Goal: Transaction & Acquisition: Book appointment/travel/reservation

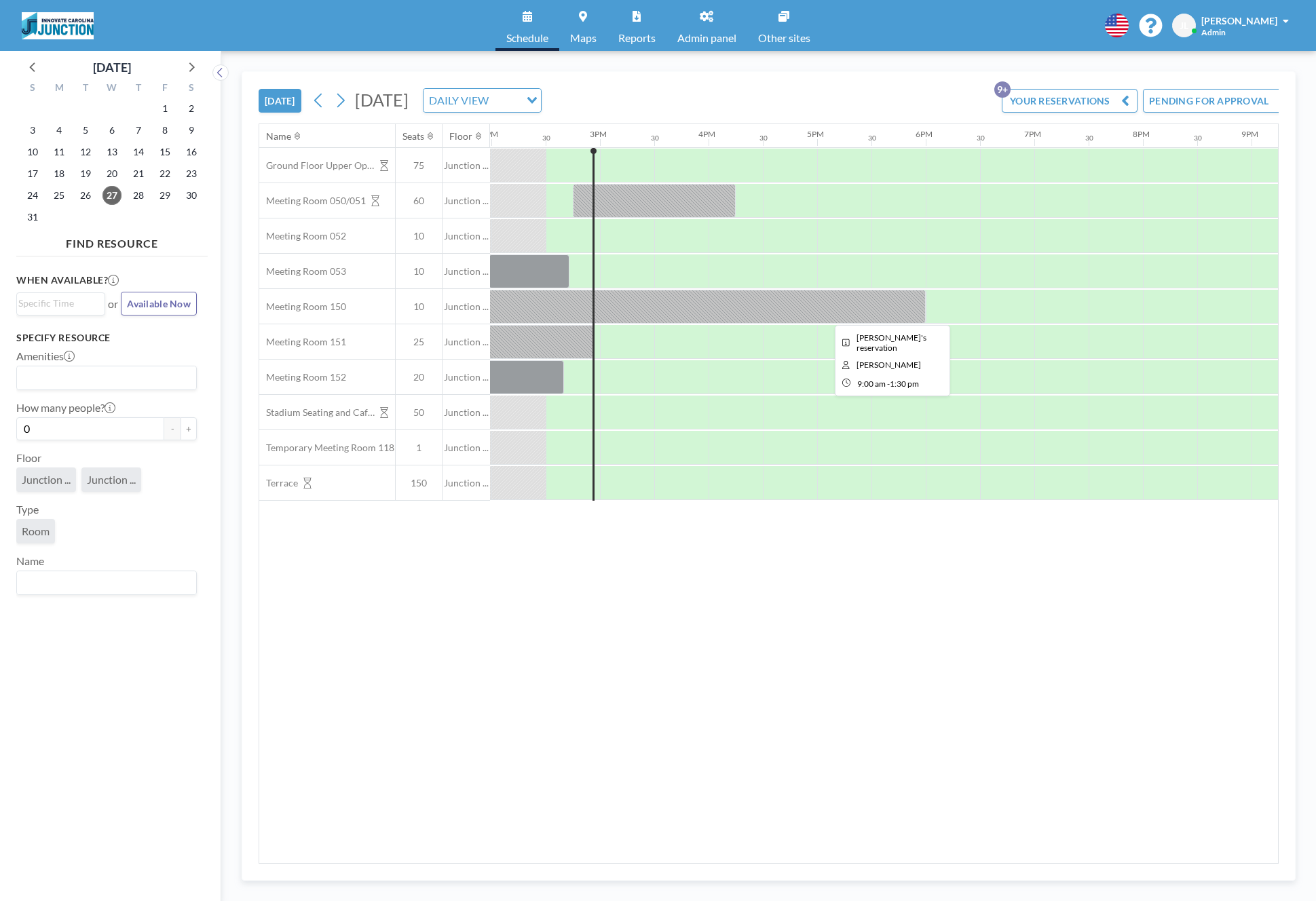
scroll to position [0, 1520]
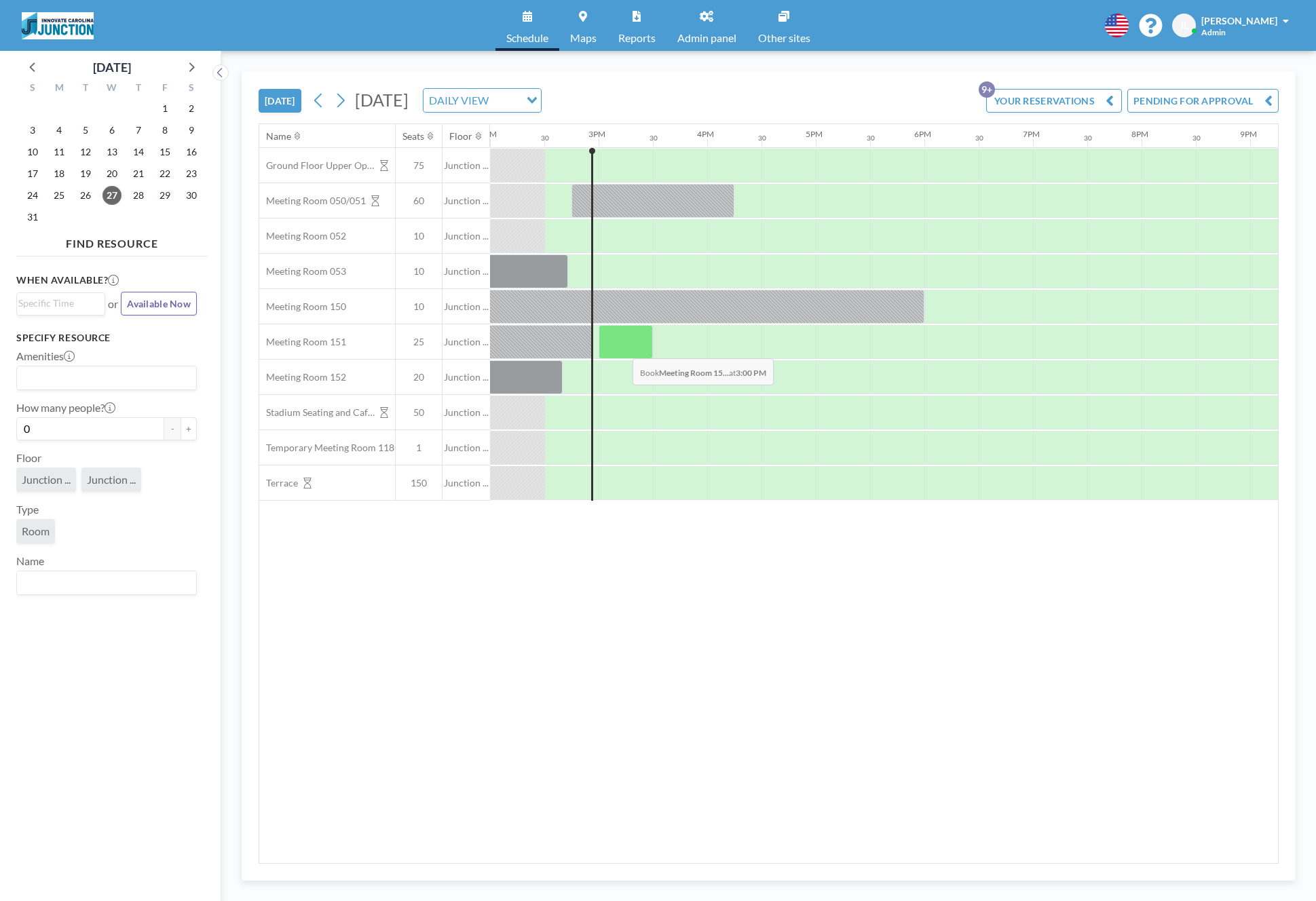
click at [622, 348] on div at bounding box center [625, 341] width 54 height 34
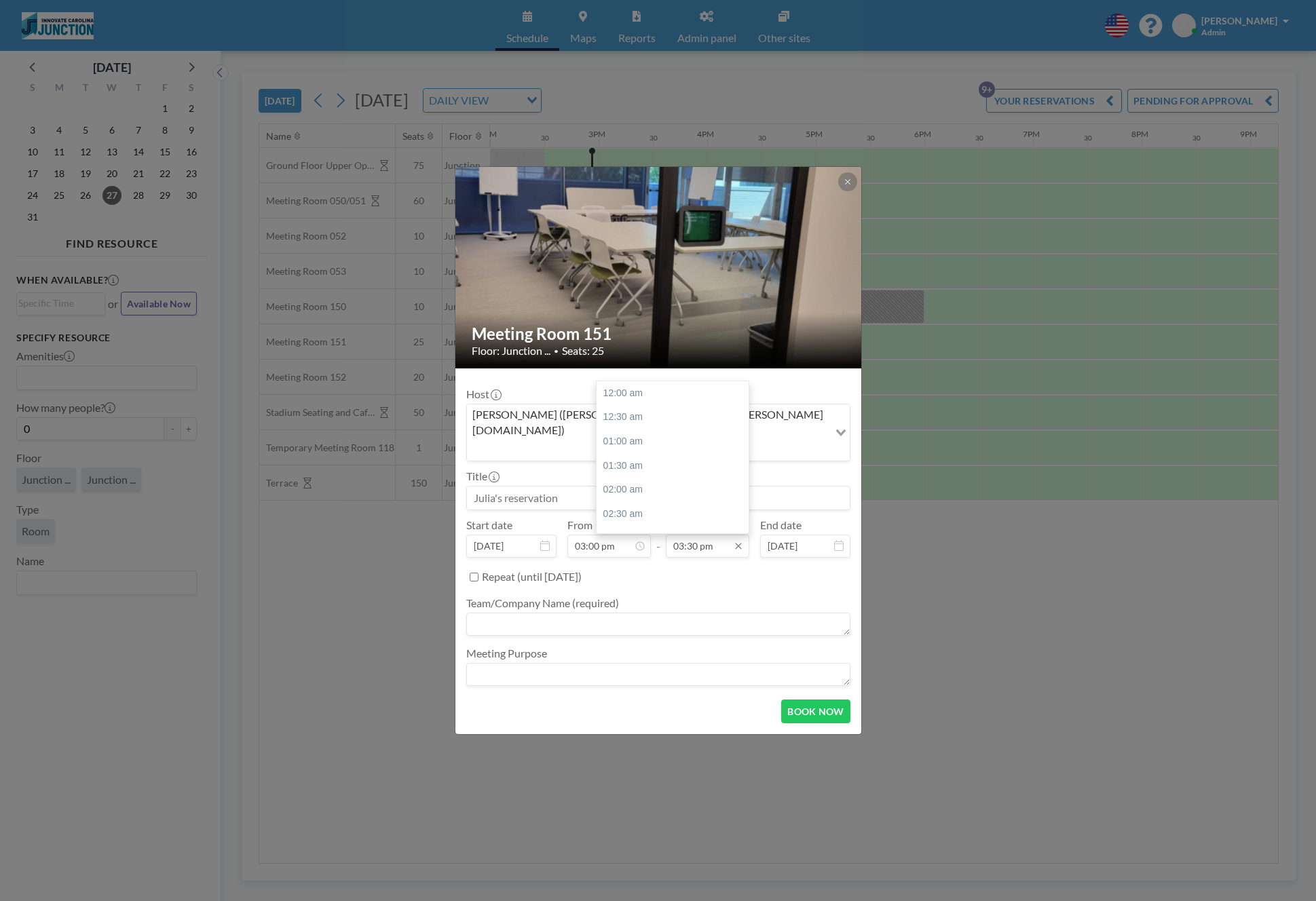
scroll to position [749, 0]
click at [823, 700] on button "BOOK NOW" at bounding box center [815, 711] width 69 height 24
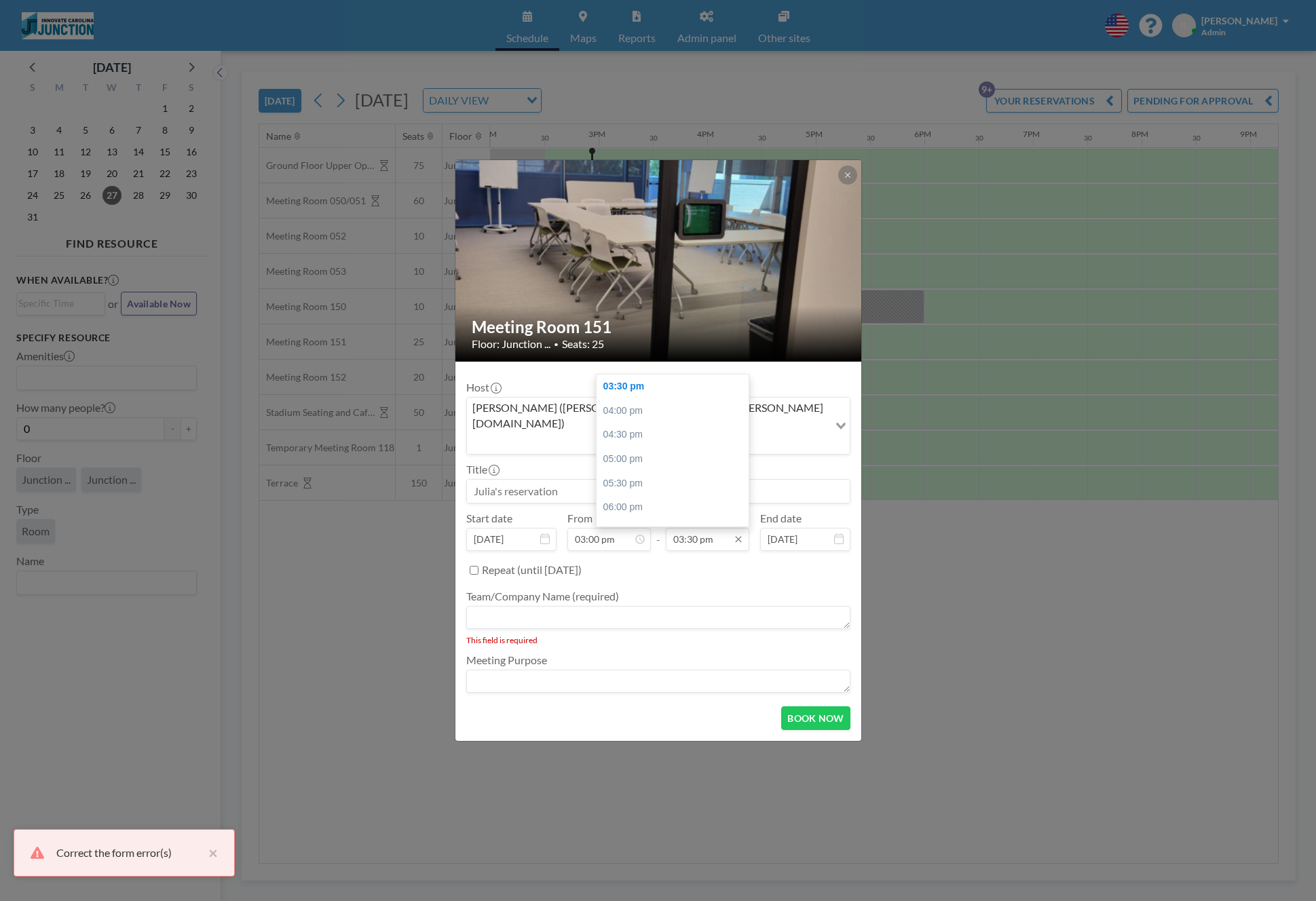
click at [717, 528] on input "03:30 pm" at bounding box center [707, 540] width 84 height 23
click at [693, 472] on div "05:30 pm" at bounding box center [672, 484] width 152 height 25
type input "05:30 pm"
click at [808, 707] on button "BOOK NOW" at bounding box center [815, 718] width 69 height 24
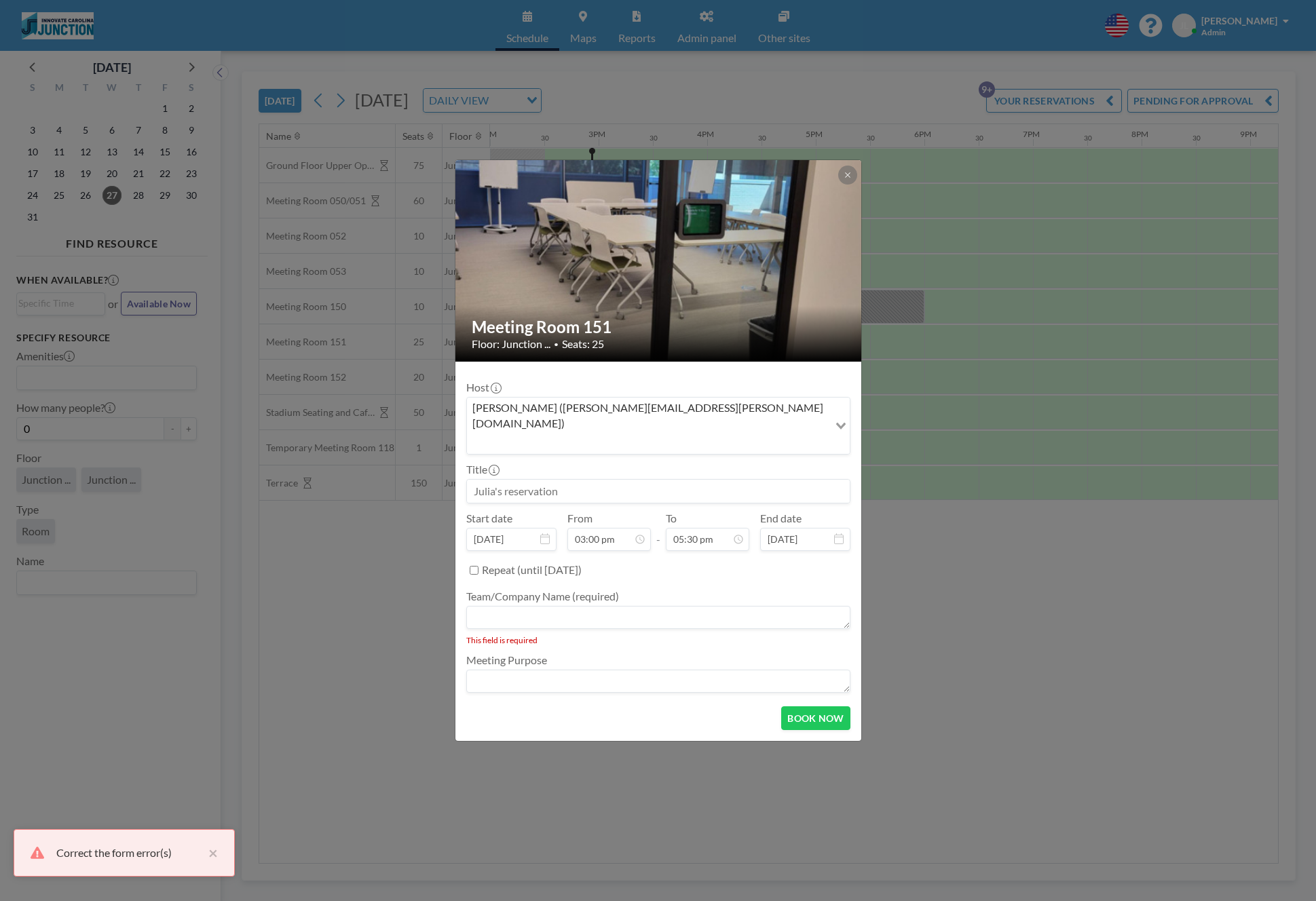
click at [631, 590] on div "Team/Company Name (required) This field is required" at bounding box center [658, 617] width 384 height 56
click at [626, 606] on textarea at bounding box center [658, 617] width 384 height 23
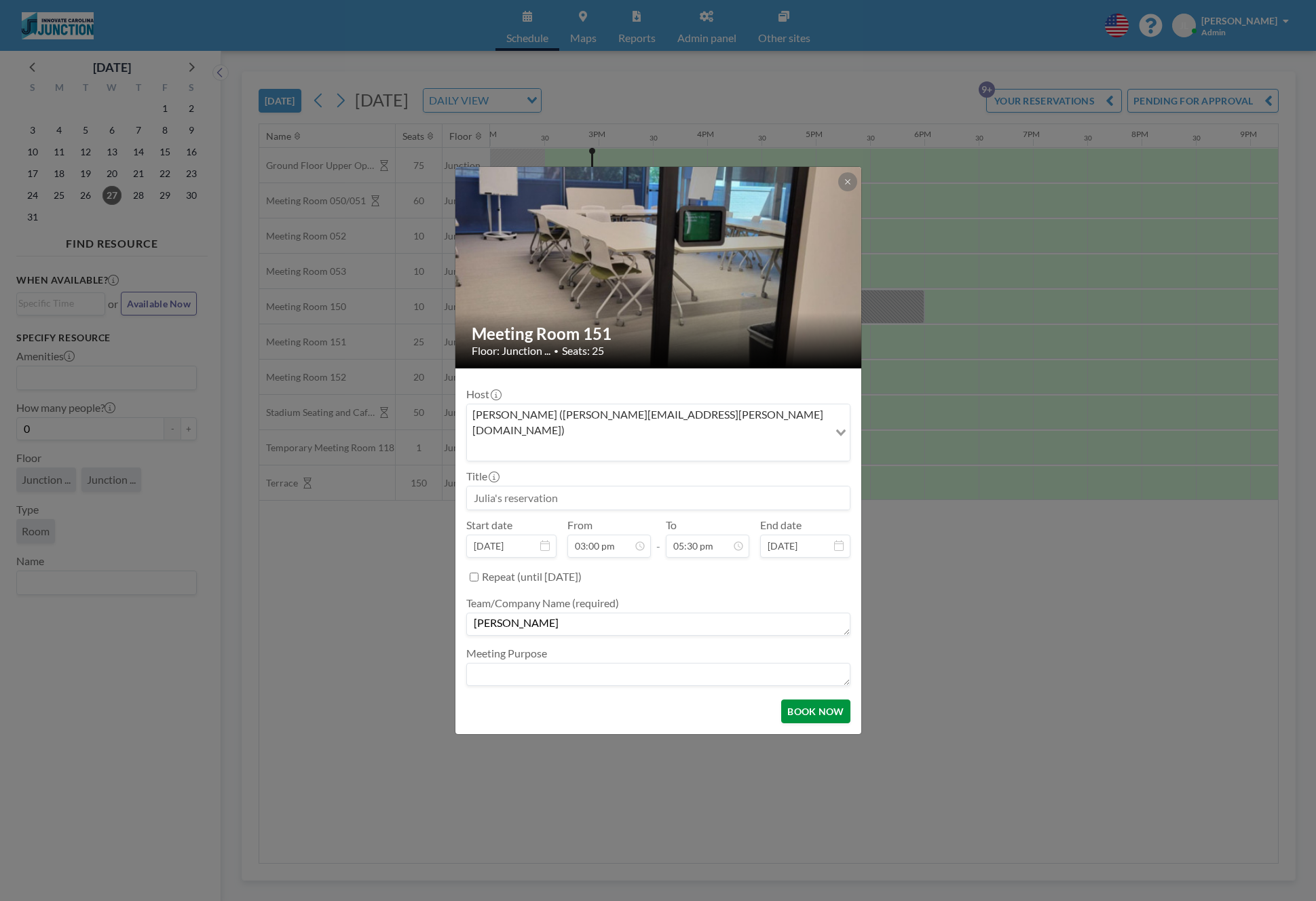
type textarea "[PERSON_NAME]"
click at [810, 700] on button "BOOK NOW" at bounding box center [815, 711] width 69 height 24
